Goal: Contribute content

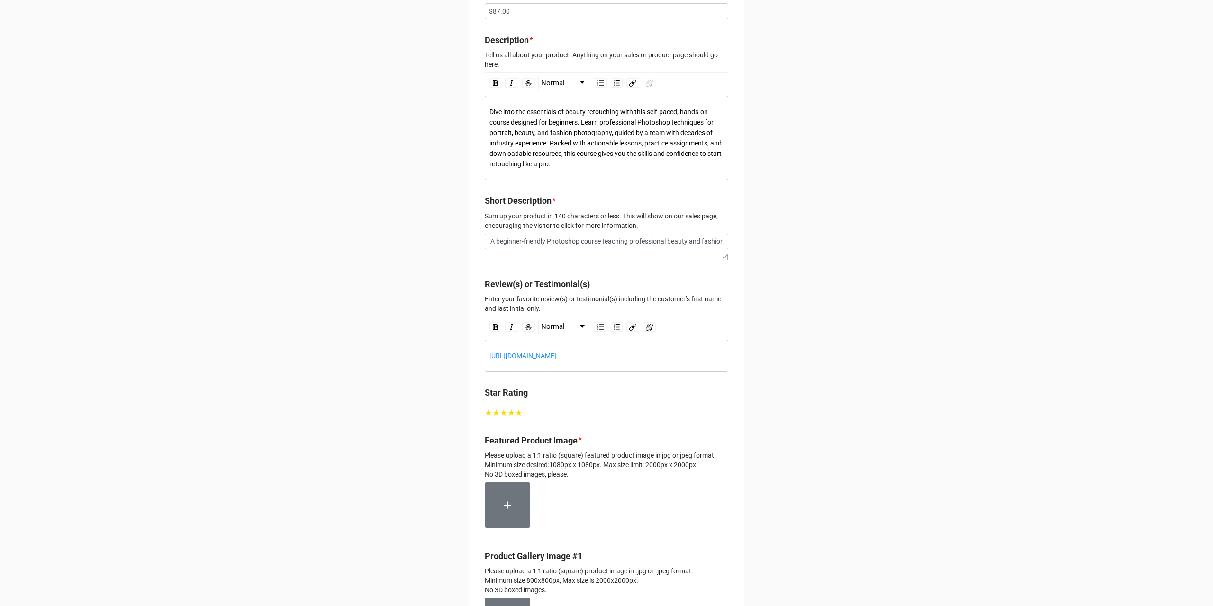
scroll to position [616, 0]
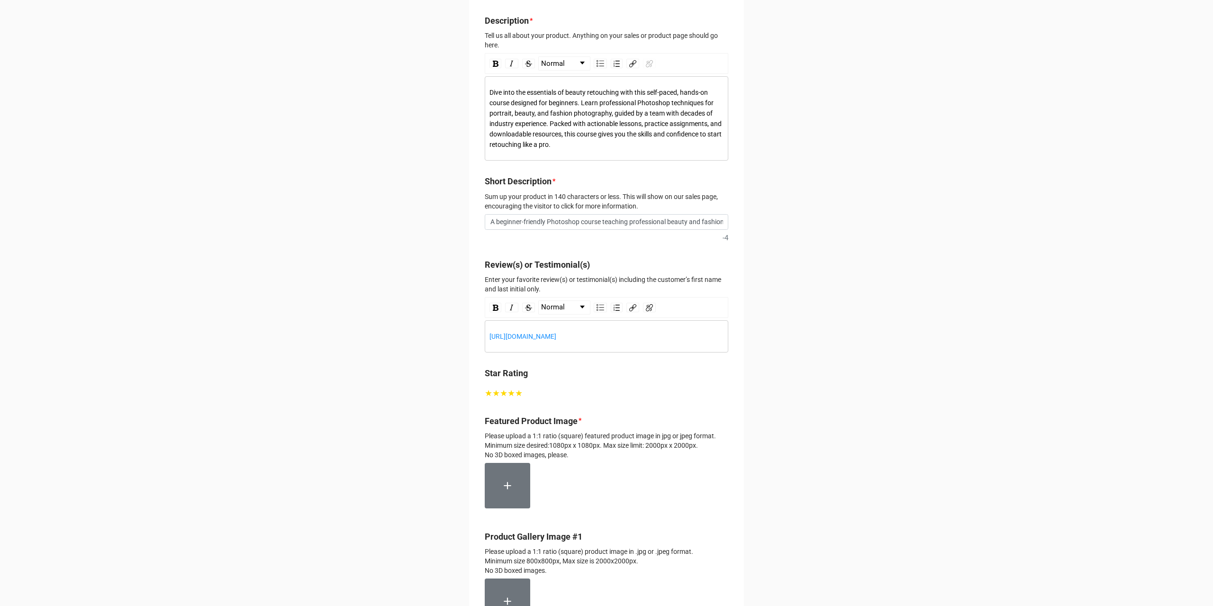
drag, startPoint x: 607, startPoint y: 333, endPoint x: 485, endPoint y: 337, distance: 122.3
click at [485, 337] on div "https://retouchingacademy.com/store/" at bounding box center [606, 336] width 243 height 32
click at [617, 398] on div "★ ★ ★ ★ ★ 5" at bounding box center [606, 393] width 243 height 13
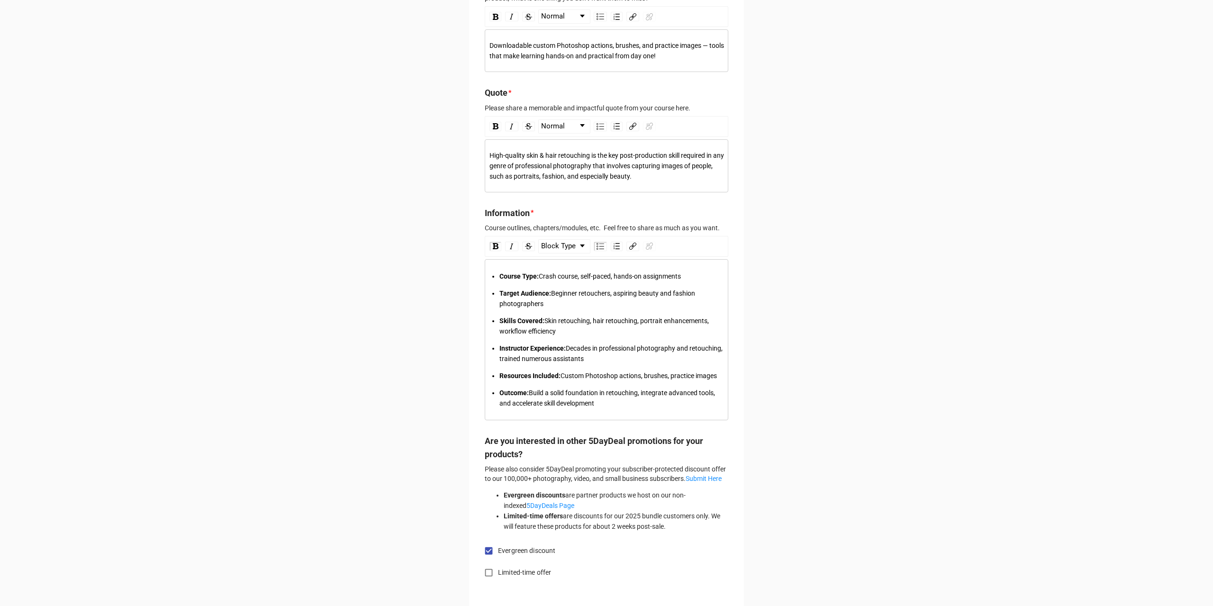
scroll to position [2340, 0]
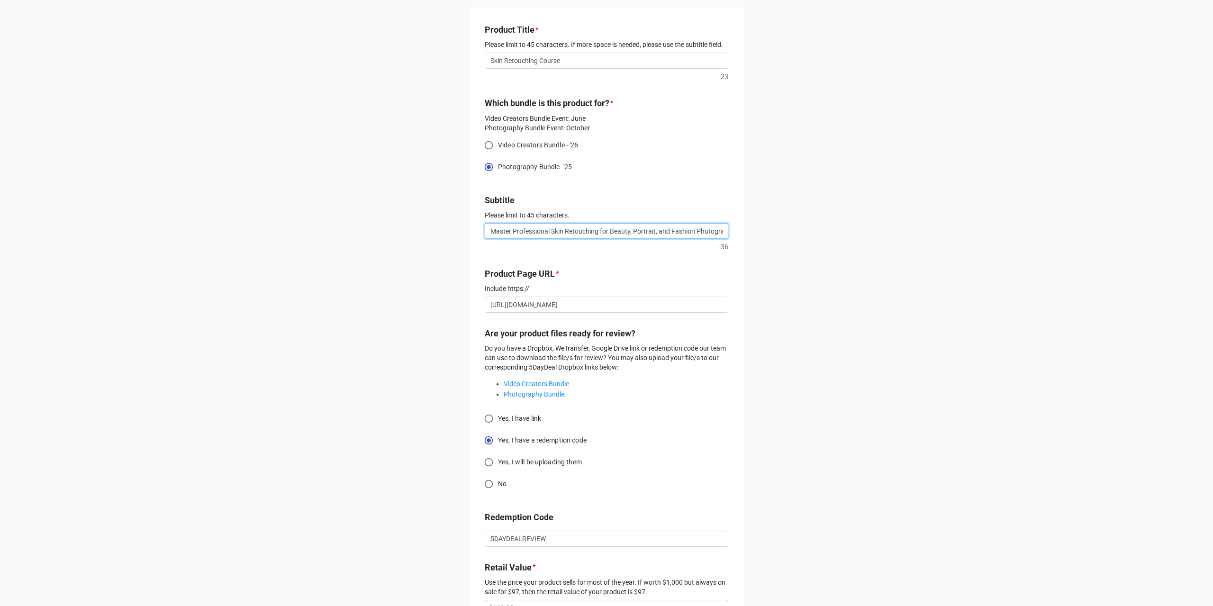
scroll to position [0, 8]
drag, startPoint x: 594, startPoint y: 231, endPoint x: 729, endPoint y: 232, distance: 134.5
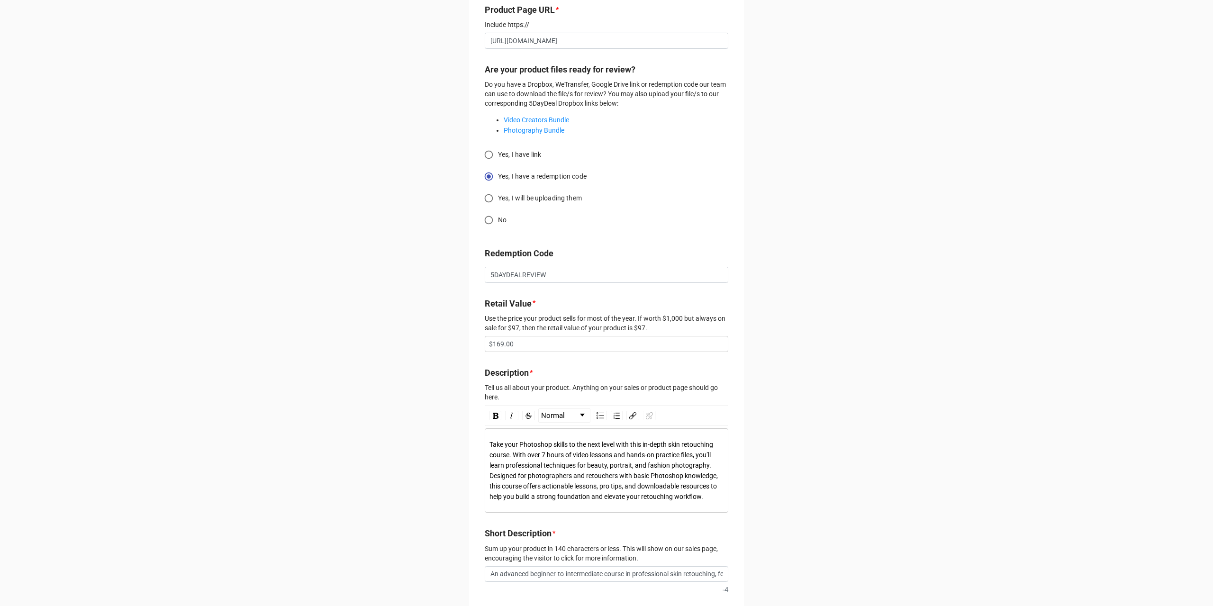
scroll to position [284, 0]
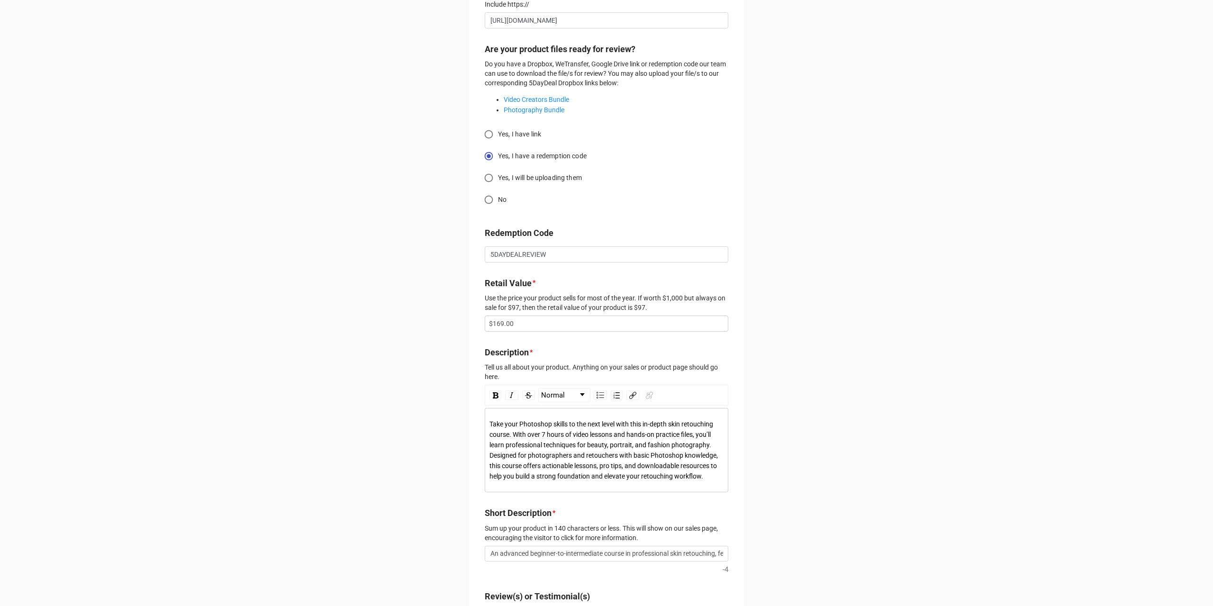
type input "Master Professional Skin Retouching"
